Goal: Task Accomplishment & Management: Manage account settings

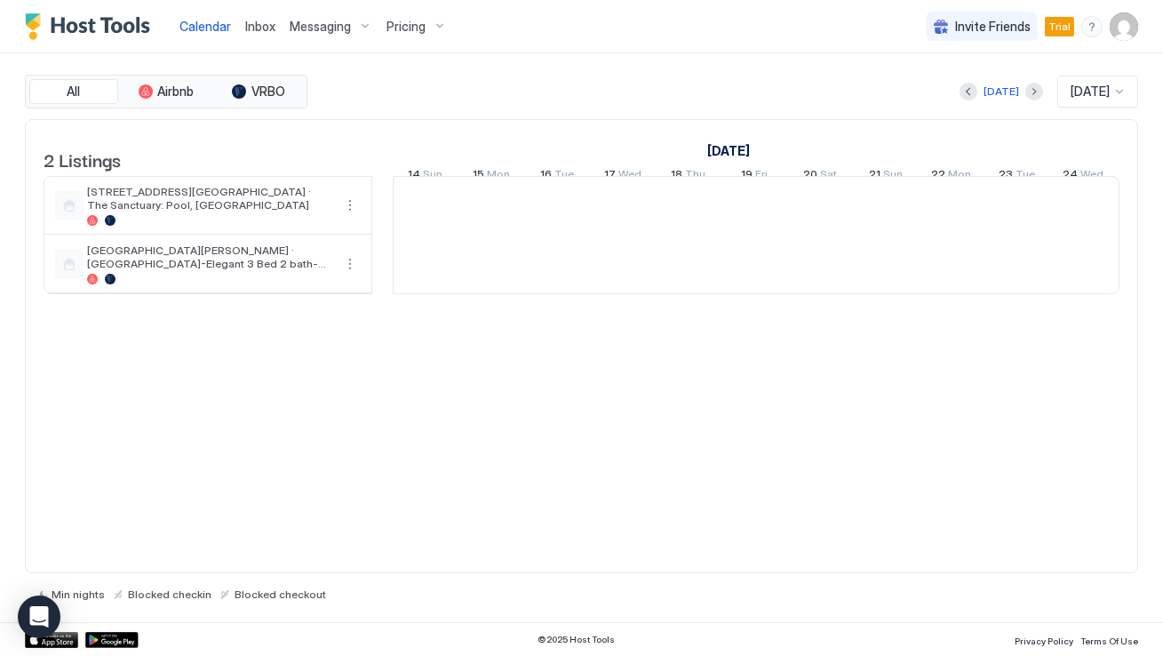
scroll to position [0, 986]
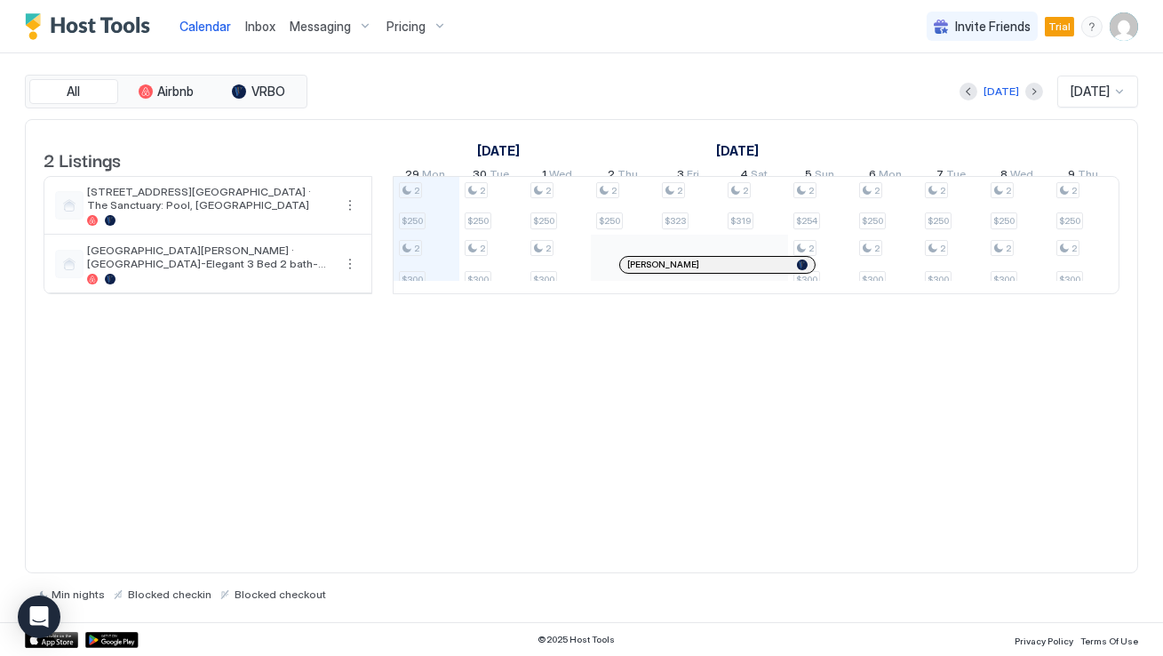
click at [387, 494] on div "2 Listings [DATE] [DATE] [DATE] 14 Sun 15 Mon 16 Tue 17 Wed 18 Thu 19 Fri 20 Sa…" at bounding box center [582, 346] width 1114 height 455
click at [1139, 22] on div "Calendar Inbox Messaging Pricing Invite Friends Trial DW" at bounding box center [581, 26] width 1163 height 53
click at [1130, 26] on img "User profile" at bounding box center [1124, 26] width 28 height 28
click at [1020, 89] on div "Settings" at bounding box center [1025, 99] width 226 height 31
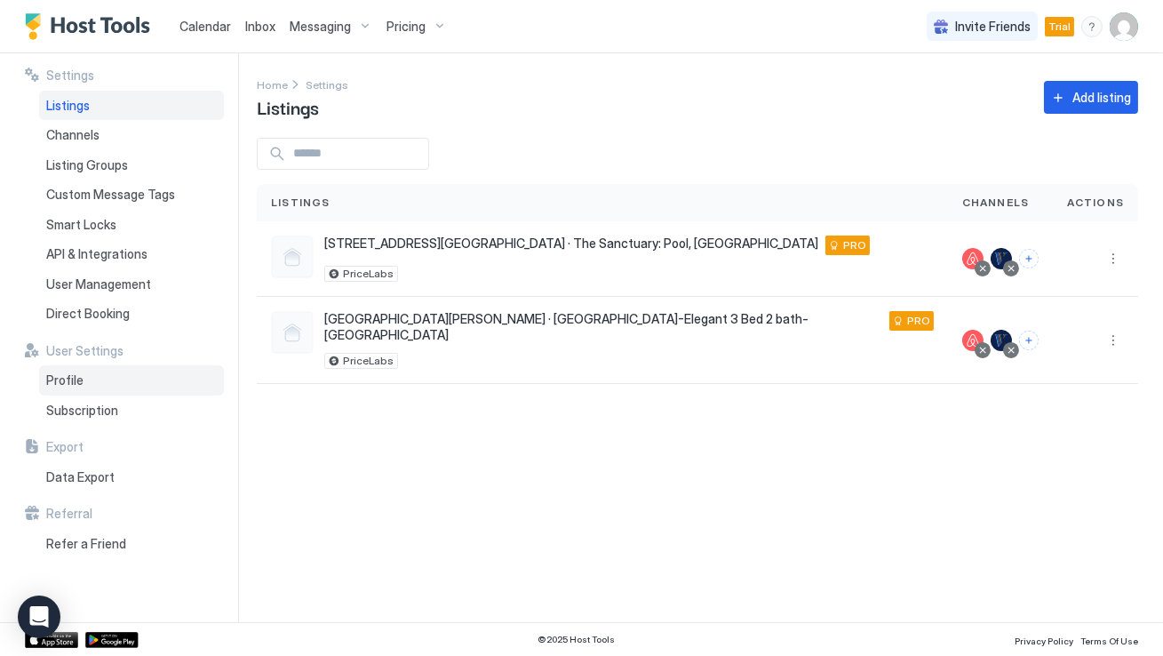
click at [100, 391] on div "Profile" at bounding box center [131, 380] width 185 height 30
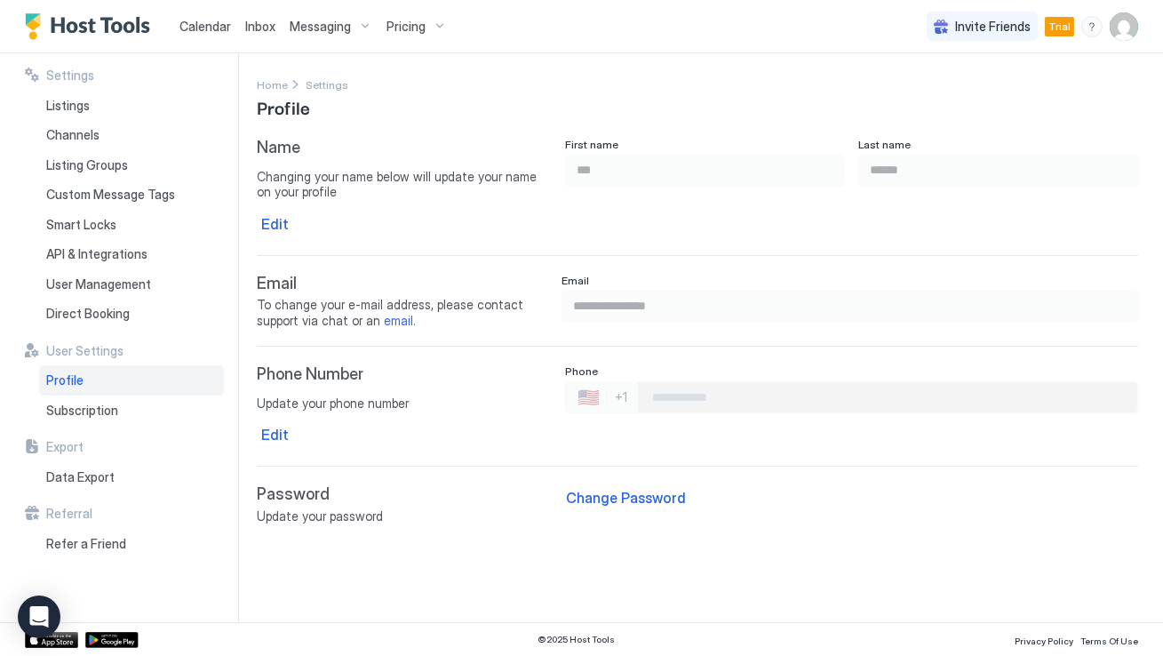
type input "**********"
click at [617, 494] on div "Change Password" at bounding box center [626, 497] width 120 height 21
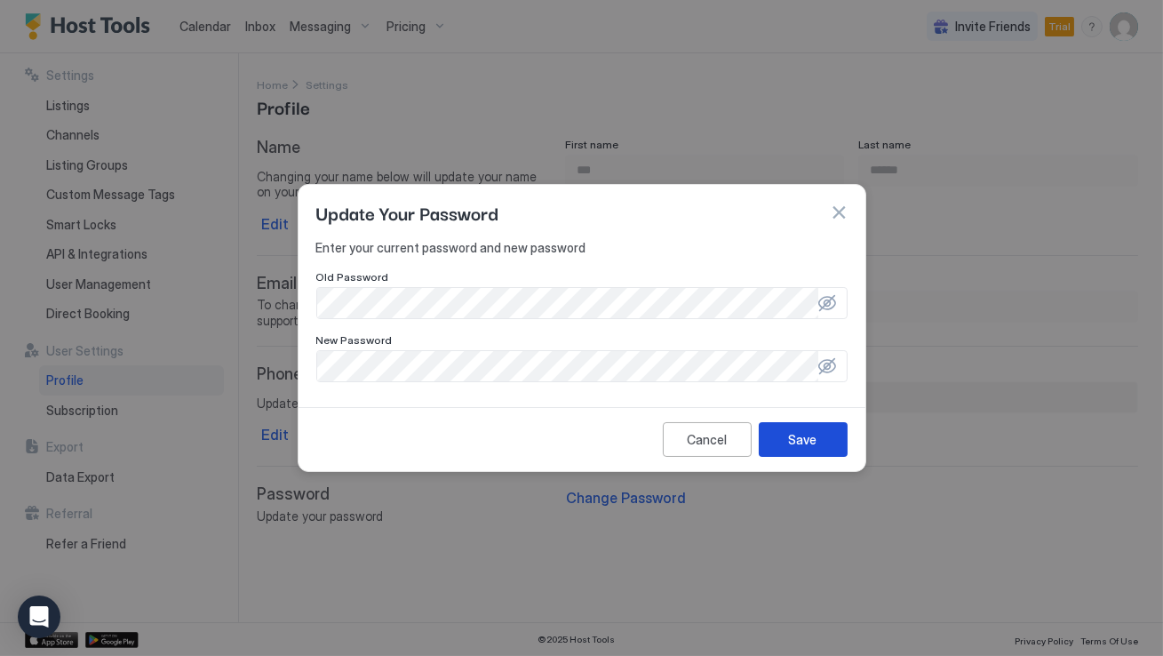
click at [804, 448] on div "Save" at bounding box center [803, 439] width 28 height 19
